Goal: Transaction & Acquisition: Purchase product/service

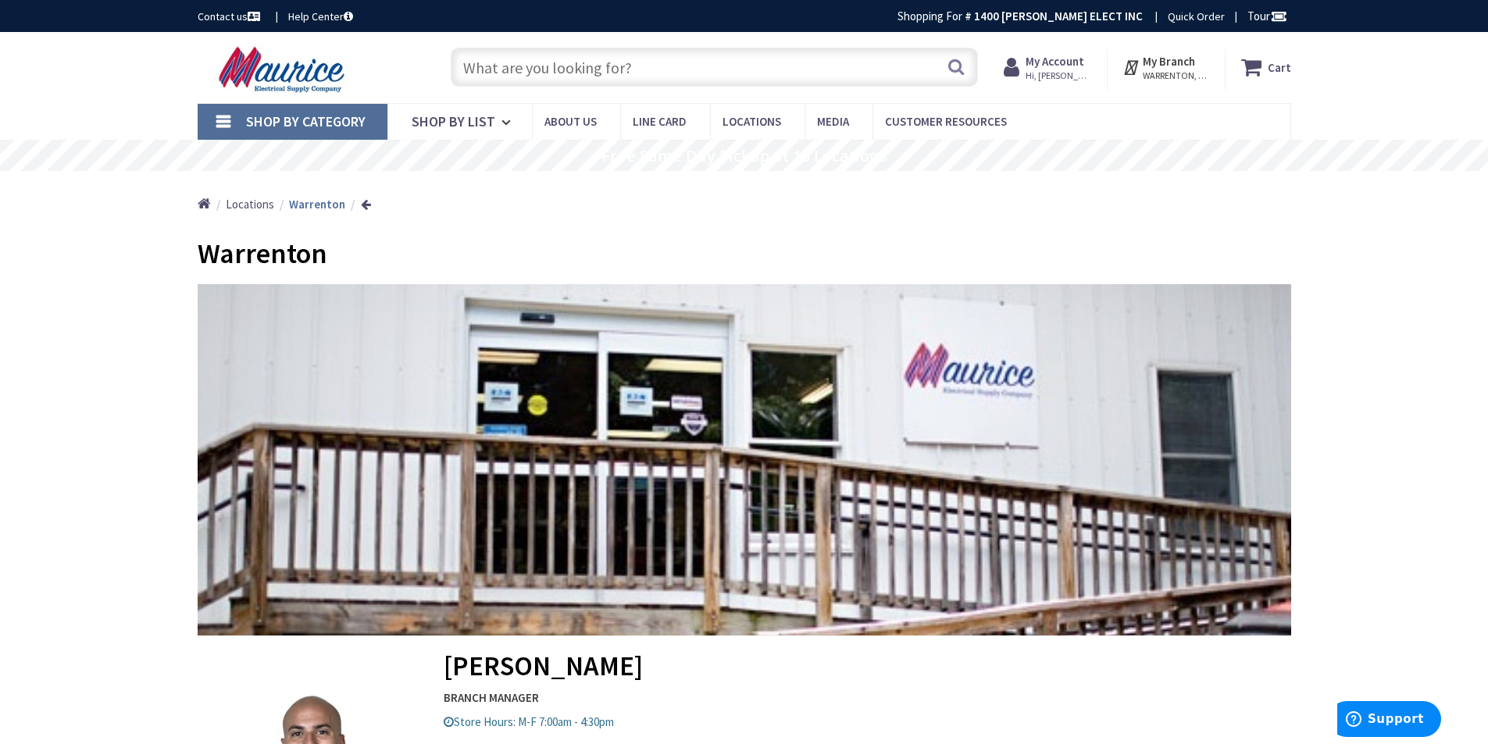
click at [683, 70] on input "text" at bounding box center [714, 67] width 527 height 39
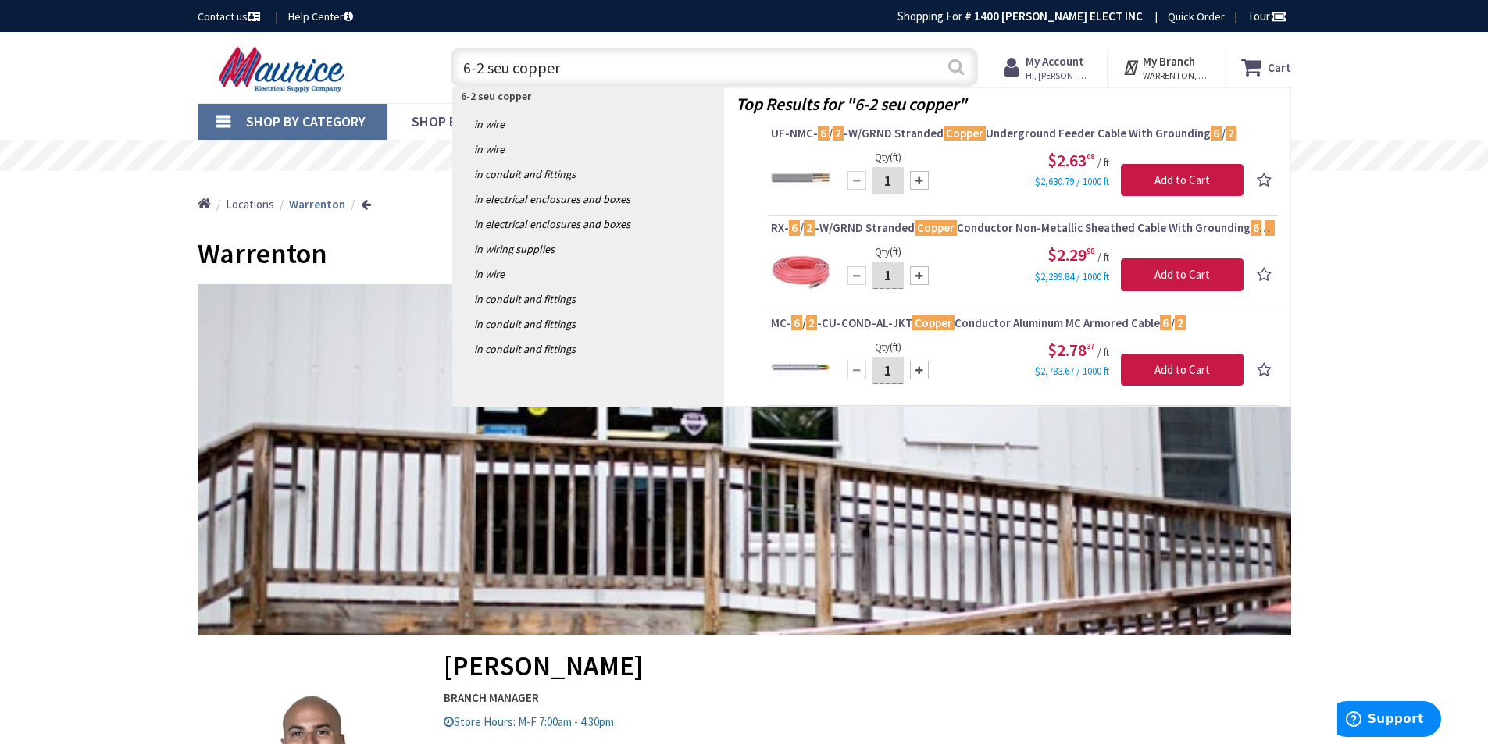
type input "6-2 seu copper"
click at [950, 65] on button "Search" at bounding box center [956, 66] width 20 height 35
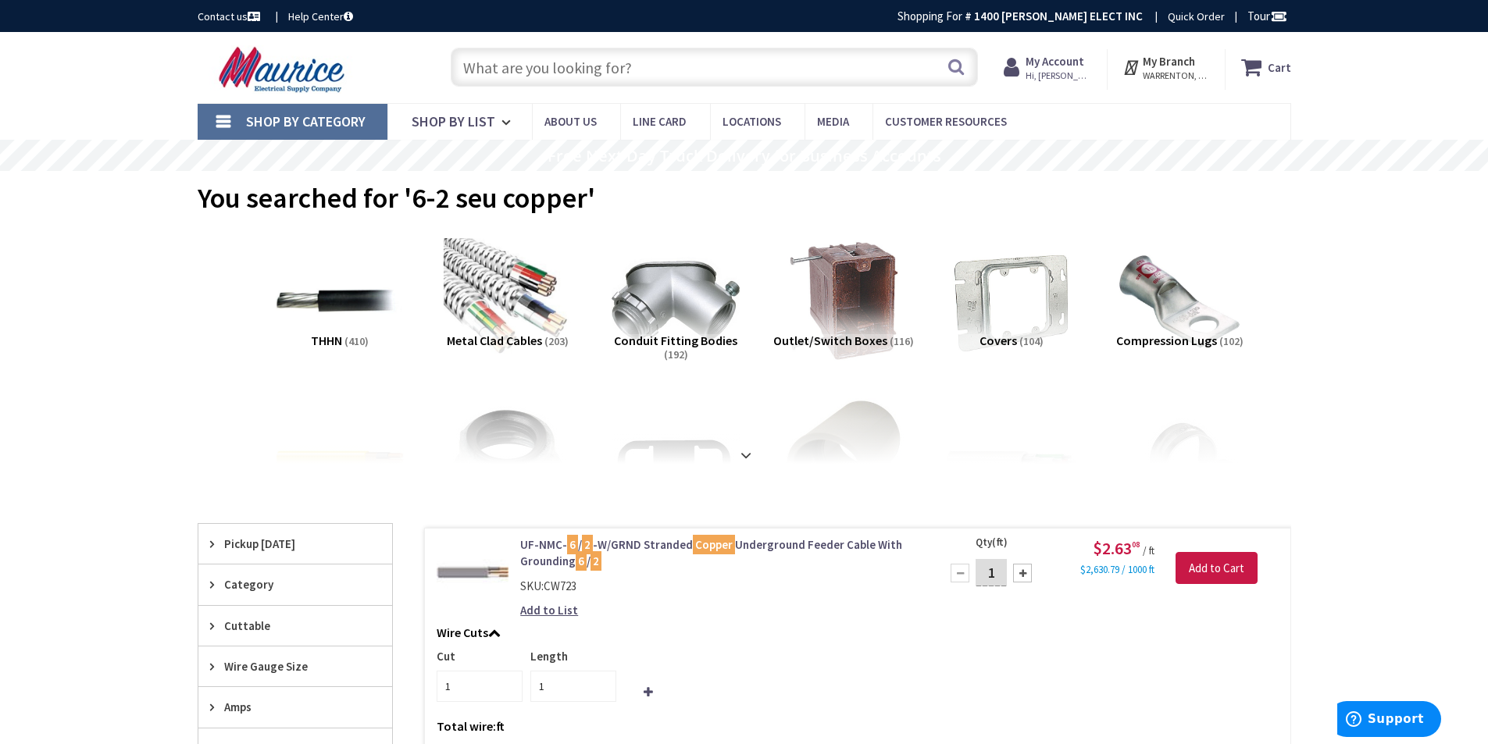
click at [539, 70] on input "text" at bounding box center [714, 67] width 527 height 39
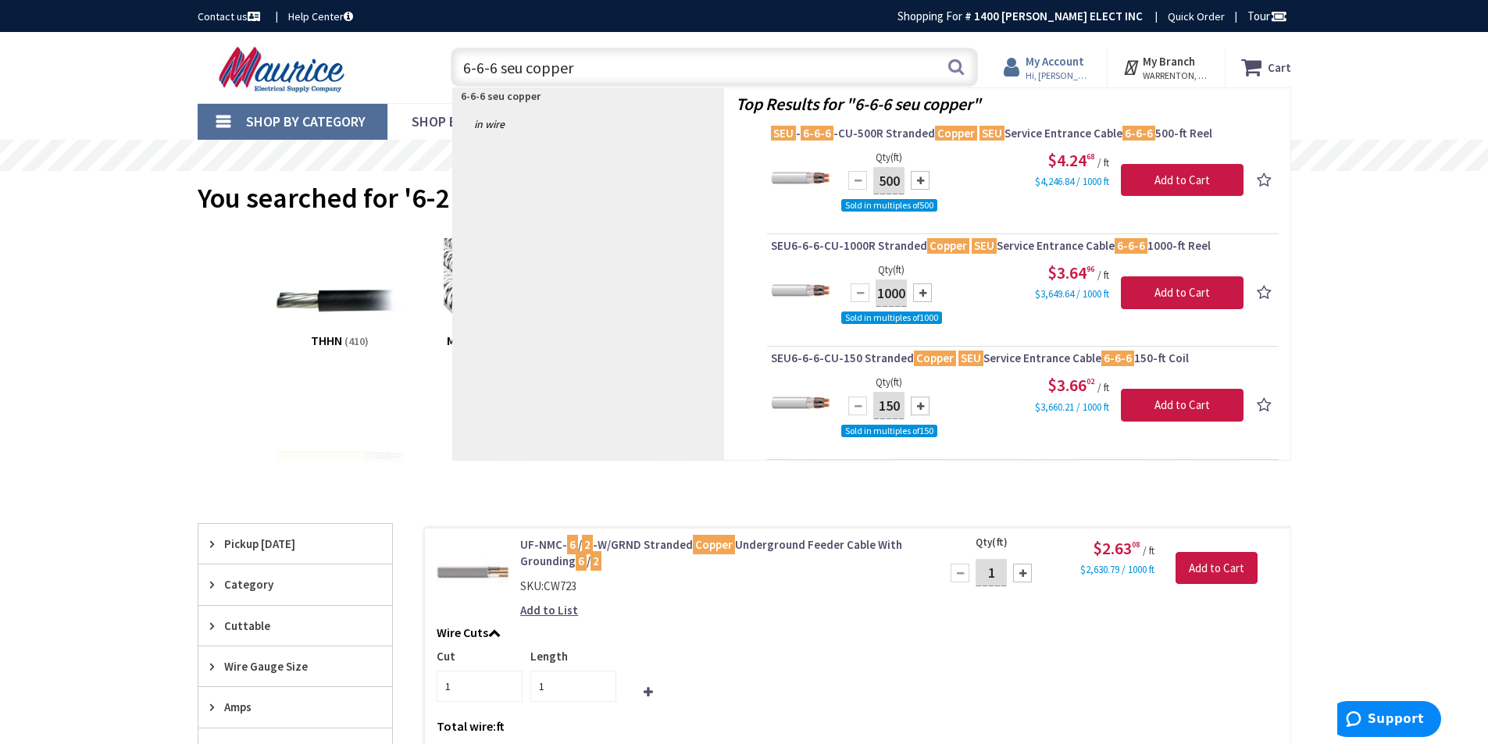
type input "6-6-6 seu copper"
click at [1042, 64] on strong "My Account" at bounding box center [1054, 61] width 59 height 15
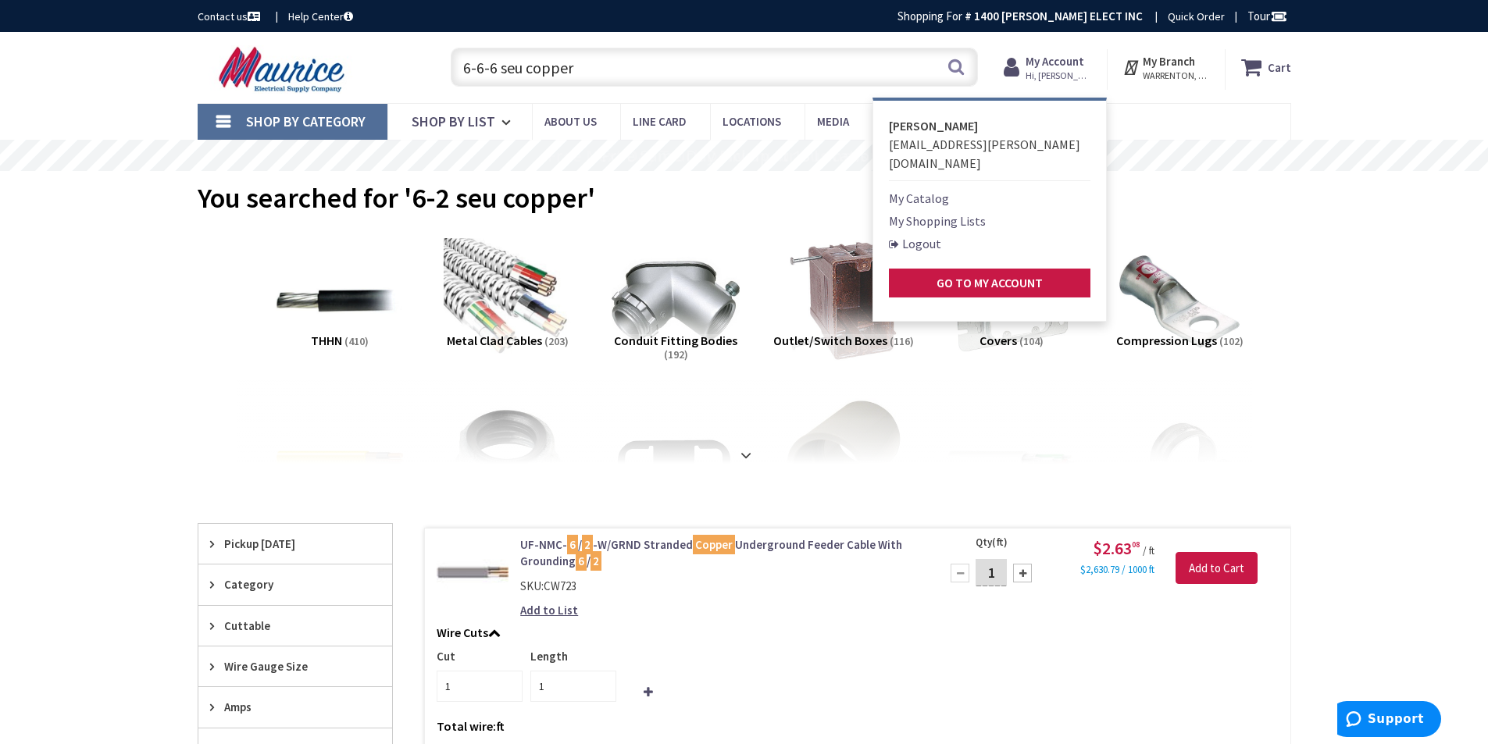
click at [921, 234] on link "Logout" at bounding box center [915, 243] width 52 height 19
